Goal: Task Accomplishment & Management: Use online tool/utility

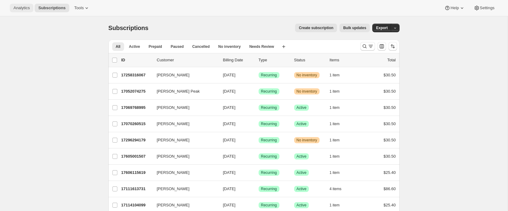
click at [28, 10] on button "Analytics" at bounding box center [22, 8] width 24 height 9
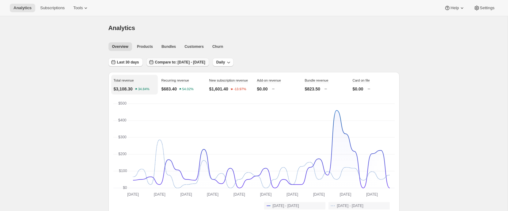
click at [167, 61] on span "Compare to: [DATE] - [DATE]" at bounding box center [180, 62] width 50 height 5
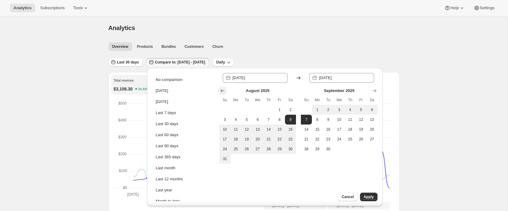
click at [219, 90] on button "Show previous month, July 2025" at bounding box center [222, 90] width 9 height 9
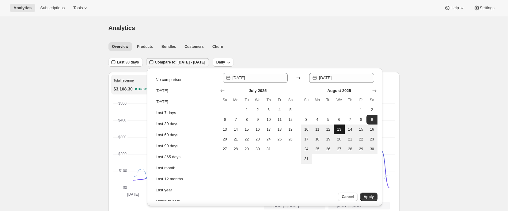
drag, startPoint x: 361, startPoint y: 108, endPoint x: 339, endPoint y: 128, distance: 29.7
click at [361, 108] on span "1" at bounding box center [361, 109] width 6 height 5
type input "[DATE]"
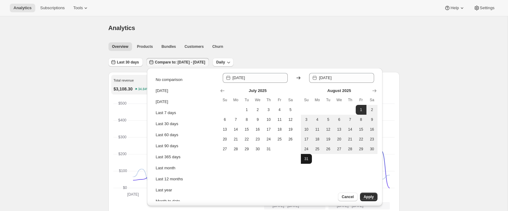
drag, startPoint x: 303, startPoint y: 158, endPoint x: 323, endPoint y: 170, distance: 23.1
click at [304, 158] on span "31" at bounding box center [306, 158] width 6 height 5
type input "[DATE]"
click at [371, 199] on button "Apply" at bounding box center [368, 196] width 17 height 9
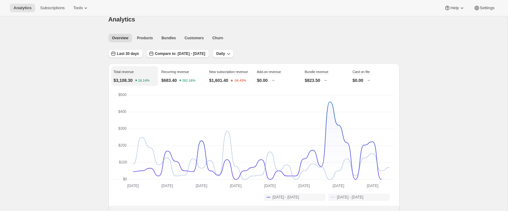
scroll to position [6, 0]
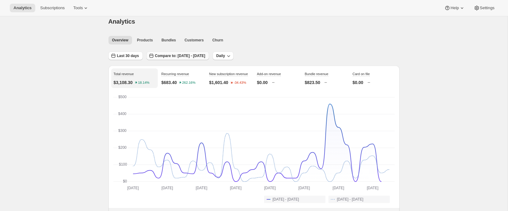
click at [153, 55] on icon "button" at bounding box center [151, 56] width 6 height 6
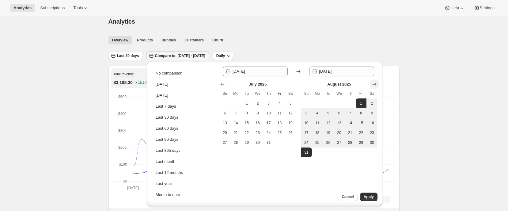
click at [375, 83] on icon "Show next month, September 2025" at bounding box center [374, 84] width 6 height 6
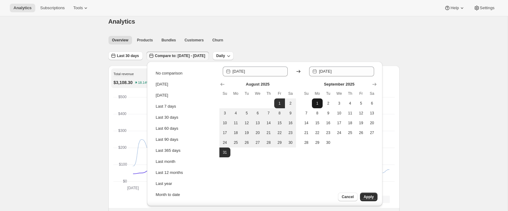
click at [319, 103] on span "1" at bounding box center [317, 103] width 6 height 5
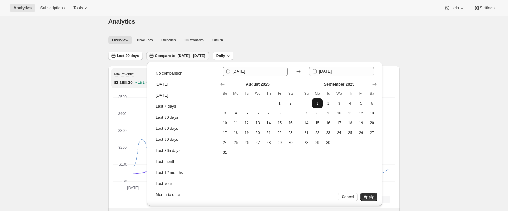
type input "[DATE]"
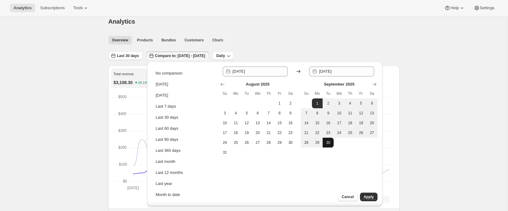
click at [331, 142] on button "30" at bounding box center [328, 143] width 11 height 10
type input "[DATE]"
click at [369, 199] on span "Apply" at bounding box center [369, 196] width 10 height 5
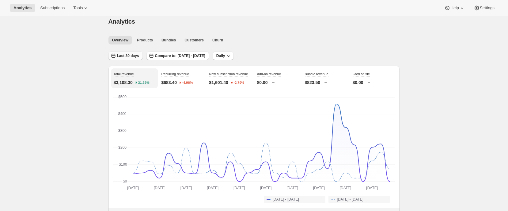
click at [120, 58] on span "Last 30 days" at bounding box center [128, 55] width 22 height 5
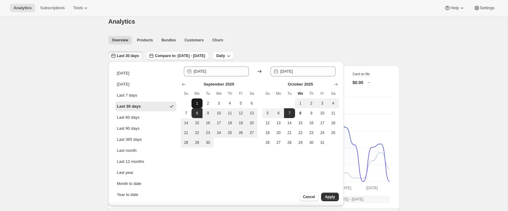
click at [201, 100] on button "1" at bounding box center [196, 103] width 11 height 10
type input "[DATE]"
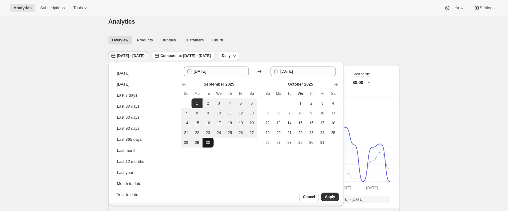
click at [212, 142] on button "30" at bounding box center [207, 143] width 11 height 10
type input "[DATE]"
click at [332, 195] on span "Apply" at bounding box center [330, 196] width 10 height 5
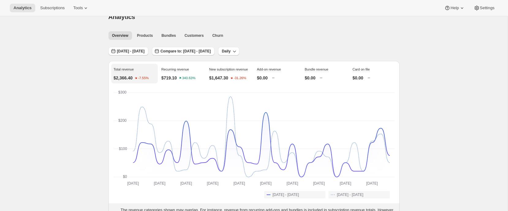
scroll to position [12, 0]
click at [211, 48] on span "Compare to: [DATE] - [DATE]" at bounding box center [186, 50] width 50 height 5
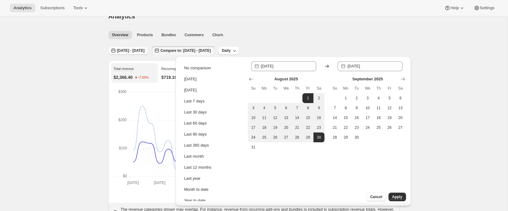
click at [145, 49] on span "[DATE] - [DATE]" at bounding box center [131, 50] width 28 height 5
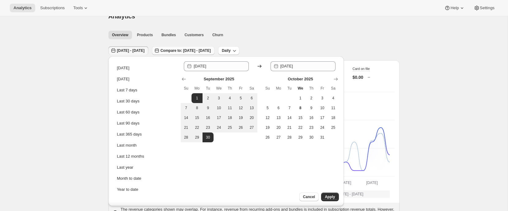
click at [202, 51] on span "Compare to: [DATE] - [DATE]" at bounding box center [186, 50] width 50 height 5
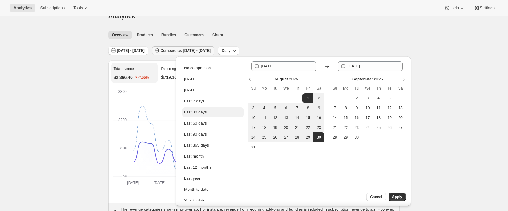
scroll to position [6, 0]
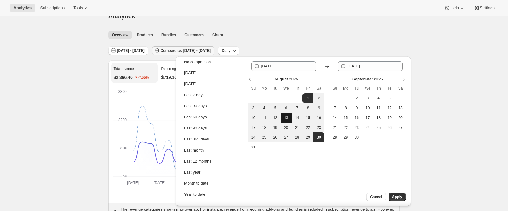
drag, startPoint x: 308, startPoint y: 100, endPoint x: 287, endPoint y: 114, distance: 25.1
click at [308, 100] on span "1" at bounding box center [308, 98] width 6 height 5
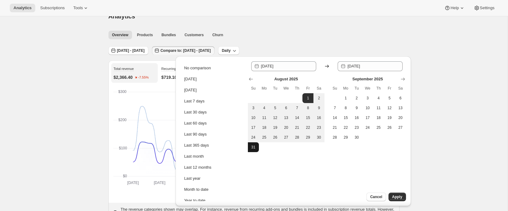
click at [255, 146] on span "31" at bounding box center [253, 147] width 6 height 5
type input "[DATE]"
click at [399, 197] on span "Apply" at bounding box center [397, 196] width 10 height 5
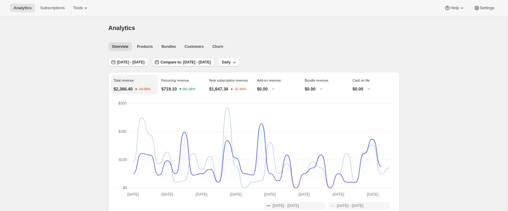
click at [187, 63] on span "Compare to: [DATE] - [DATE]" at bounding box center [186, 62] width 50 height 5
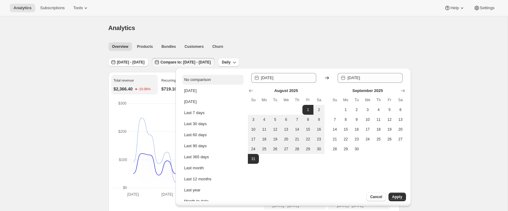
click at [192, 78] on div "No comparison" at bounding box center [197, 80] width 27 height 6
type input "[DATE]"
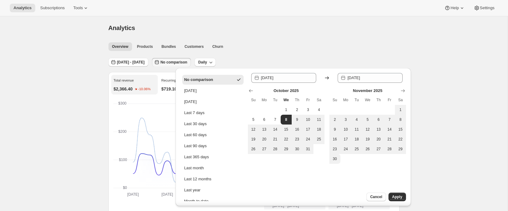
click at [402, 195] on span "Apply" at bounding box center [397, 196] width 10 height 5
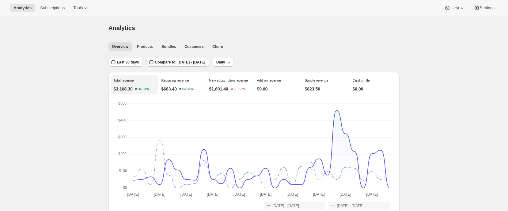
click at [168, 62] on span "Compare to: [DATE] - [DATE]" at bounding box center [180, 62] width 50 height 5
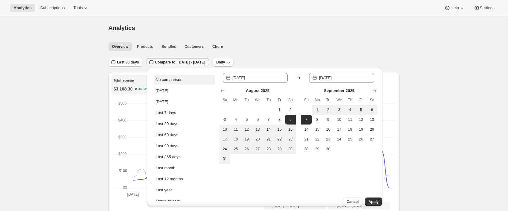
click at [171, 77] on div "No comparison" at bounding box center [169, 80] width 27 height 6
type input "[DATE]"
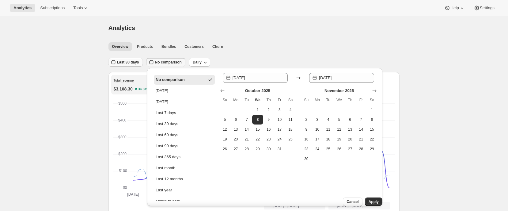
click at [125, 63] on span "Last 30 days" at bounding box center [128, 62] width 22 height 5
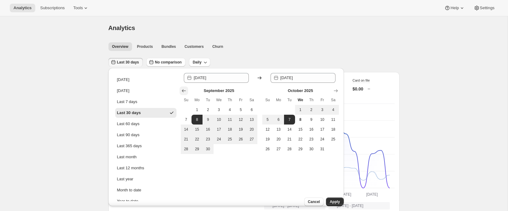
click at [187, 91] on button "Show previous month, August 2025" at bounding box center [184, 90] width 9 height 9
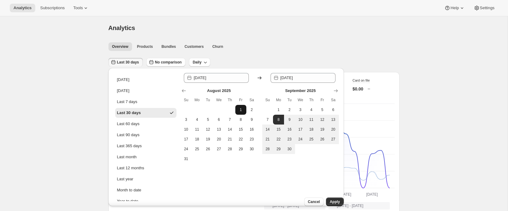
click at [239, 110] on span "1" at bounding box center [241, 109] width 6 height 5
type input "[DATE]"
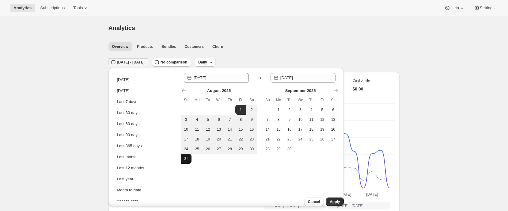
click at [185, 162] on button "31" at bounding box center [186, 159] width 11 height 10
type input "[DATE]"
click at [330, 199] on span "Apply" at bounding box center [335, 201] width 10 height 5
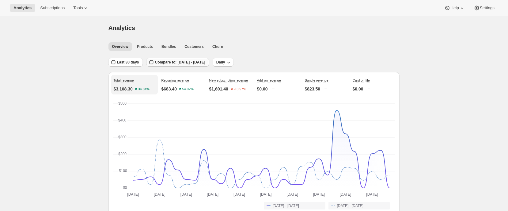
click at [166, 61] on span "Compare to: [DATE] - [DATE]" at bounding box center [180, 62] width 50 height 5
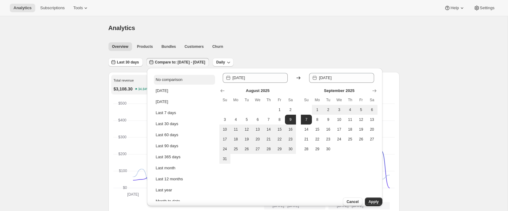
click at [179, 79] on div "No comparison" at bounding box center [169, 80] width 27 height 6
type input "[DATE]"
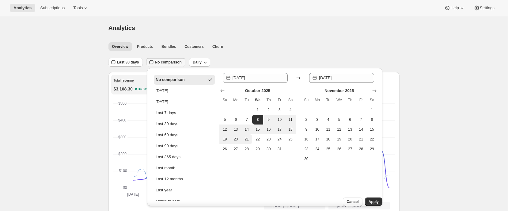
drag, startPoint x: 365, startPoint y: 194, endPoint x: 316, endPoint y: 163, distance: 58.4
click at [369, 199] on span "Apply" at bounding box center [374, 201] width 10 height 5
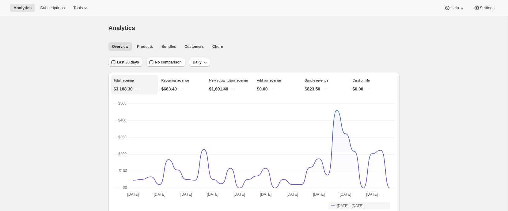
click at [115, 66] on button "Last 30 days" at bounding box center [125, 62] width 34 height 9
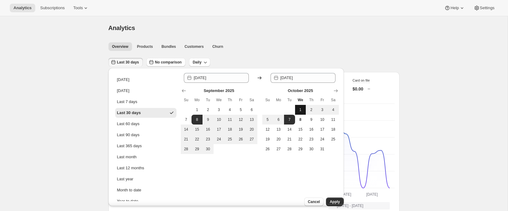
click at [298, 107] on span "1" at bounding box center [300, 109] width 6 height 5
type input "[DATE]"
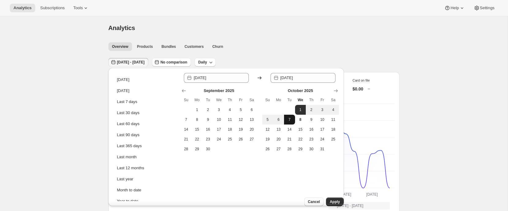
drag, startPoint x: 288, startPoint y: 118, endPoint x: 292, endPoint y: 122, distance: 5.4
click at [288, 118] on span "7" at bounding box center [289, 119] width 6 height 5
type input "[DATE]"
click at [330, 199] on span "Apply" at bounding box center [335, 201] width 10 height 5
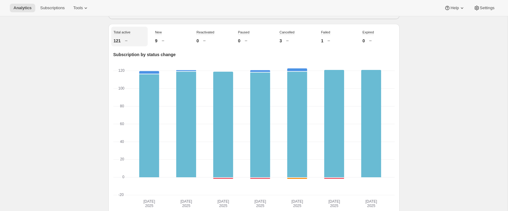
scroll to position [227, 0]
